Goal: Task Accomplishment & Management: Use online tool/utility

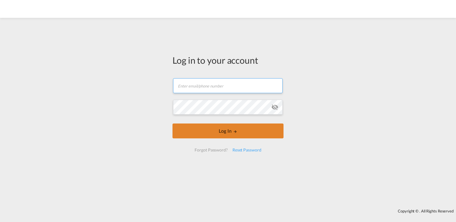
type input "[PERSON_NAME][EMAIL_ADDRESS][DOMAIN_NAME]"
click at [199, 130] on button "Log In" at bounding box center [227, 131] width 111 height 15
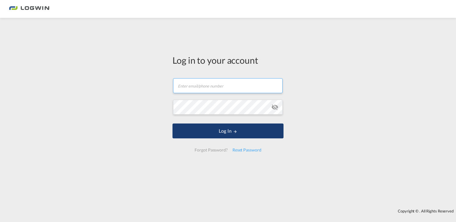
type input "[PERSON_NAME][EMAIL_ADDRESS][DOMAIN_NAME]"
click at [209, 135] on button "Log In" at bounding box center [227, 131] width 111 height 15
